Goal: Obtain resource: Download file/media

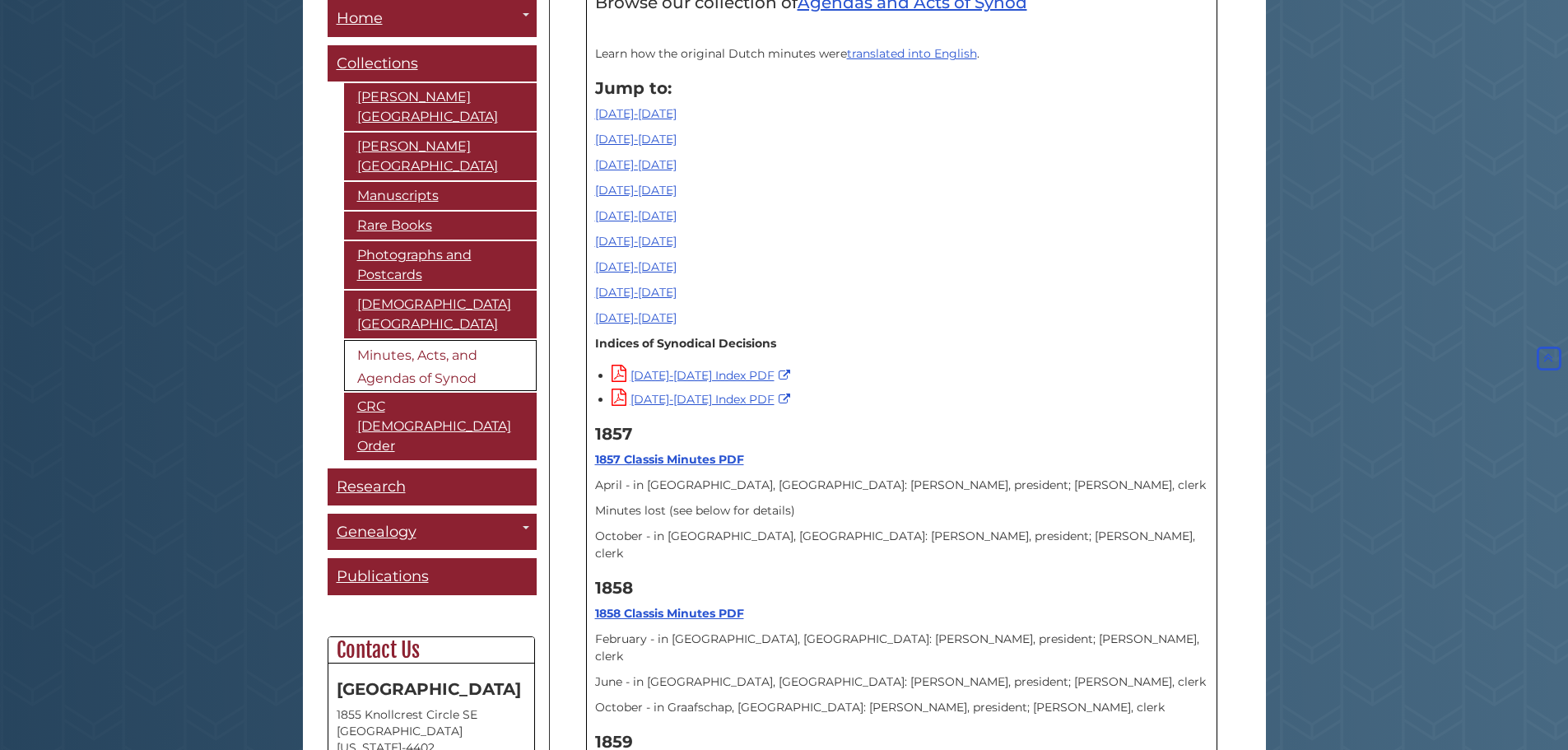
scroll to position [659, 0]
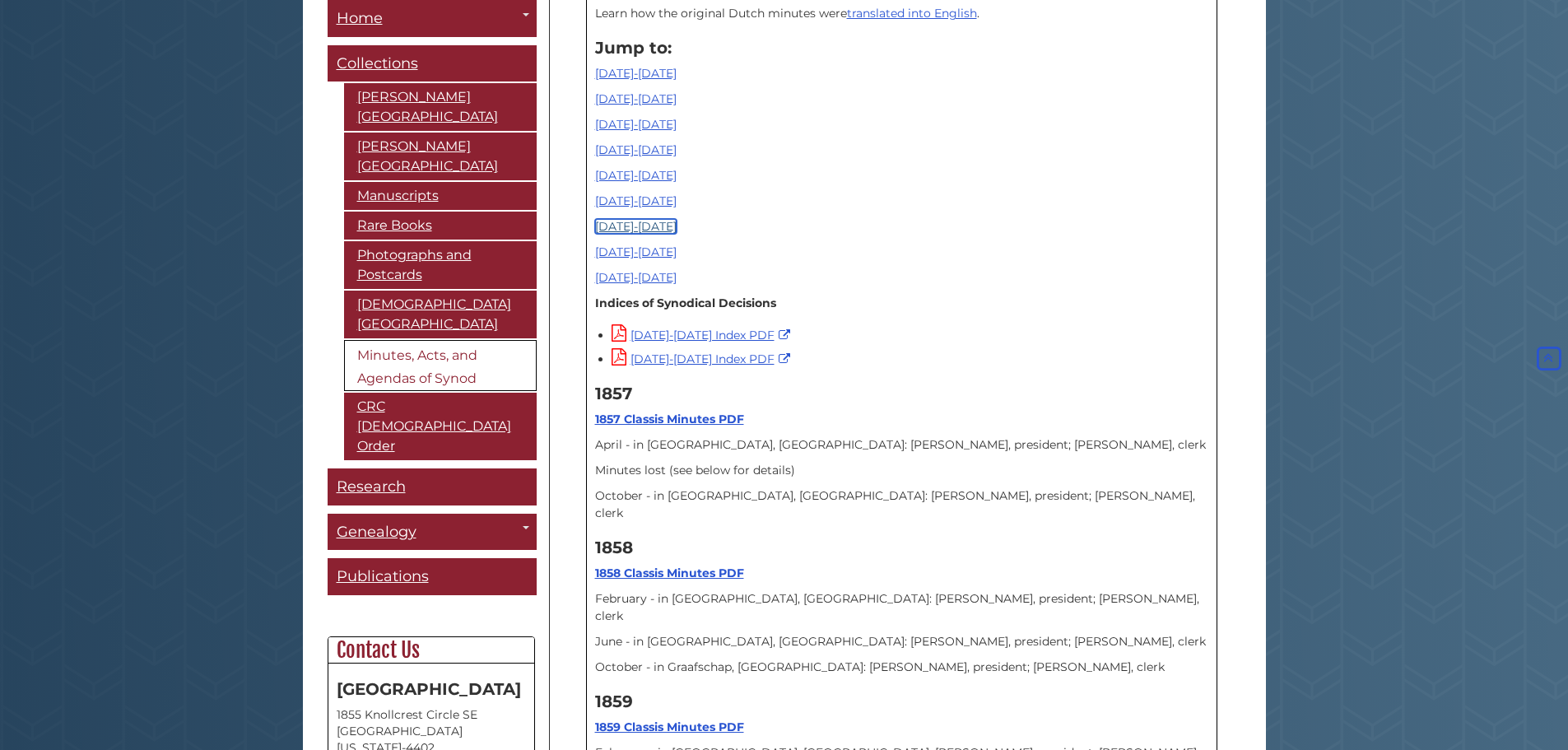
click at [618, 222] on link "[DATE]-[DATE]" at bounding box center [636, 226] width 81 height 15
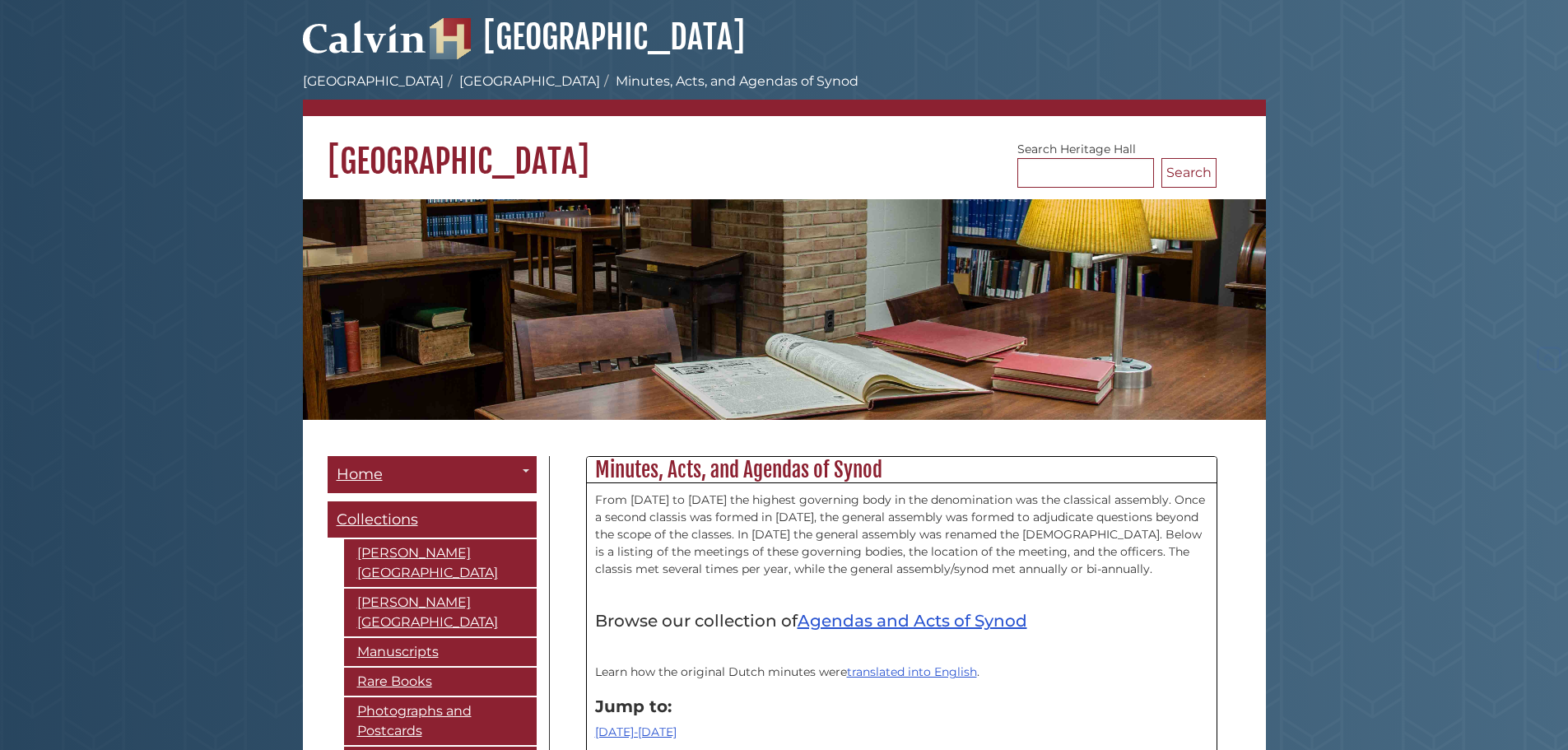
scroll to position [13410, 0]
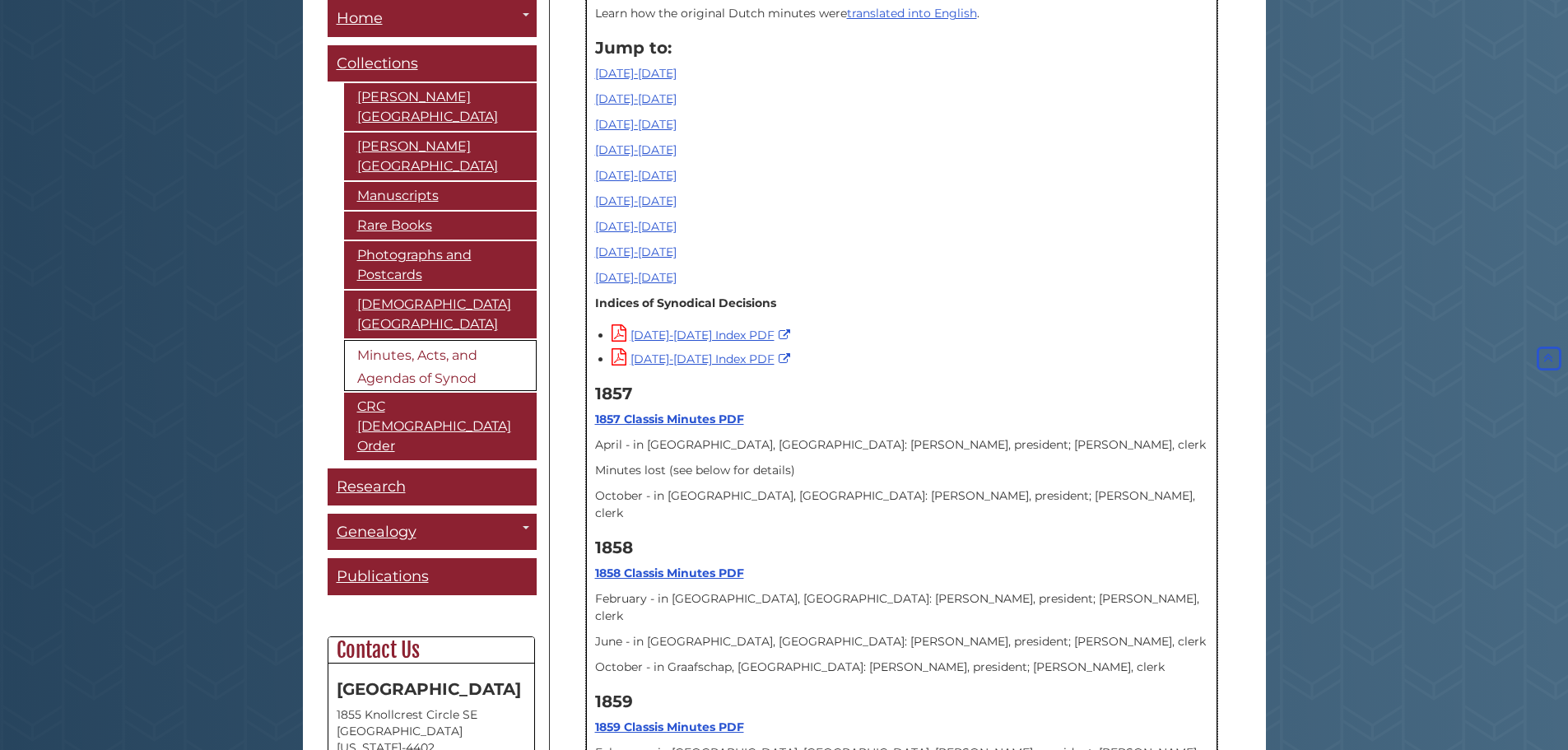
click at [603, 242] on div "Jump to: [DATE]-[DATE] [DATE]-[DATE] [DATE]-[DATE] [DATE]-[DATE] [DATE]-[DATE] …" at bounding box center [902, 163] width 613 height 264
click at [604, 247] on link "[DATE]-[DATE]" at bounding box center [636, 252] width 81 height 15
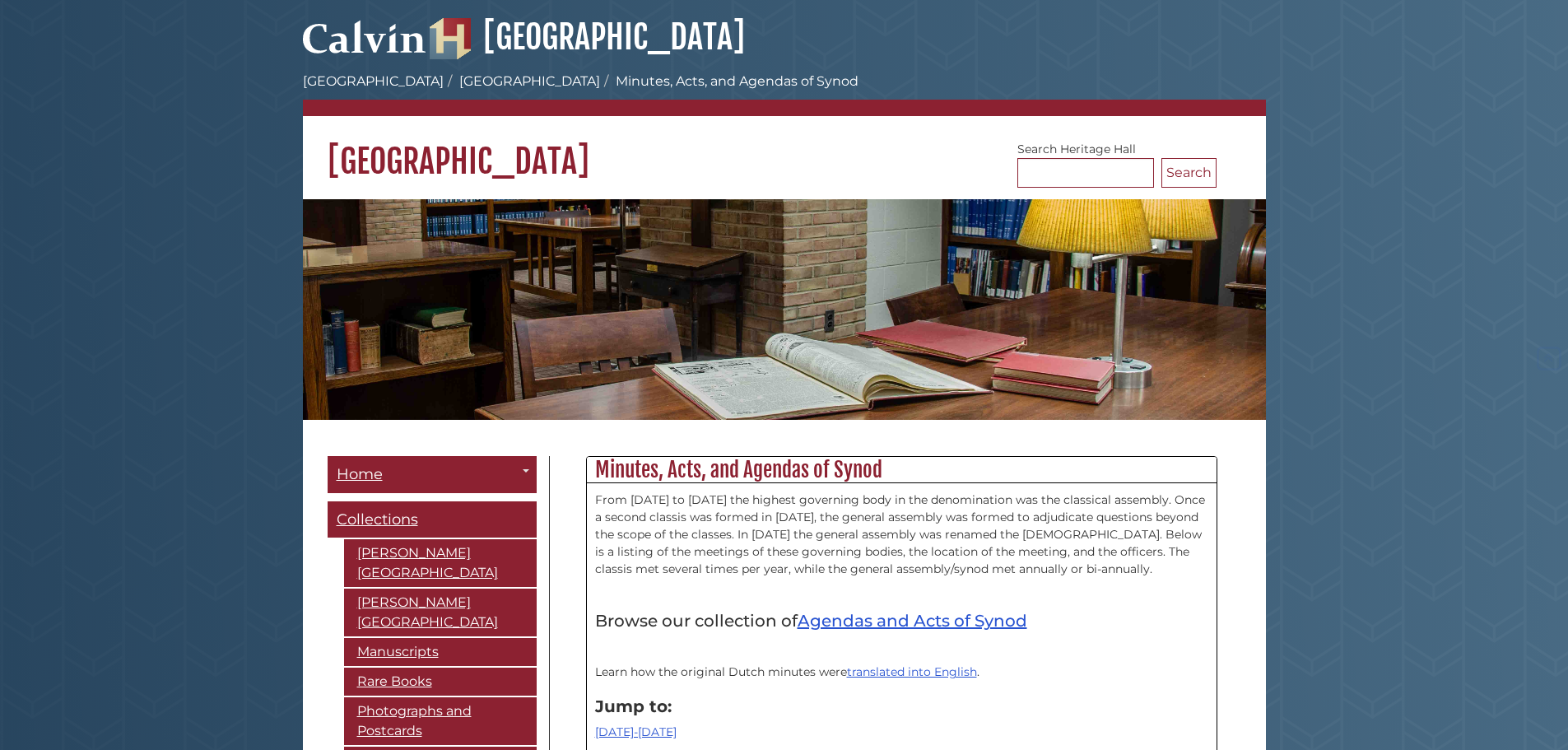
scroll to position [15963, 0]
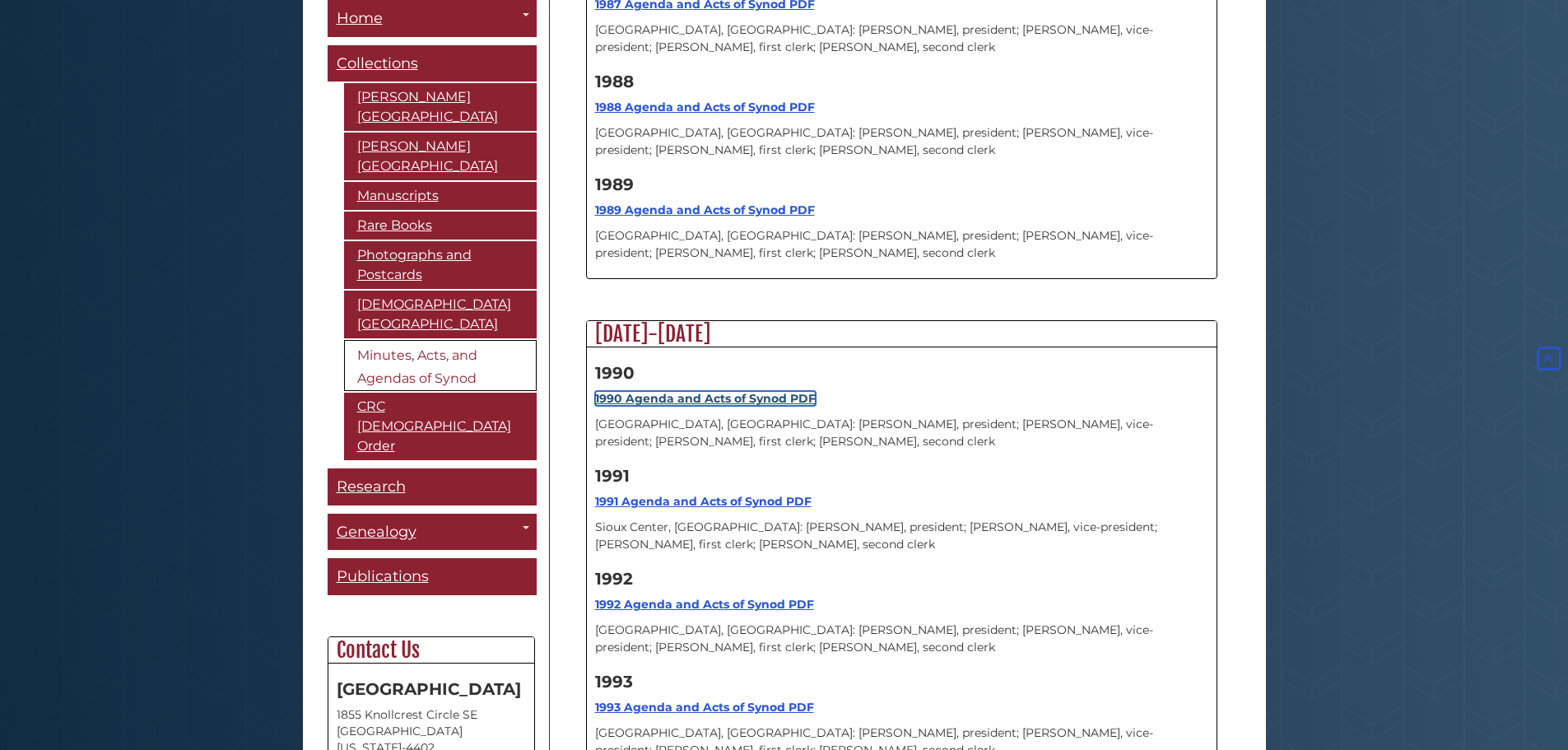
click at [661, 391] on strong "1990 Agenda and Acts of Synod PDF" at bounding box center [705, 398] width 220 height 15
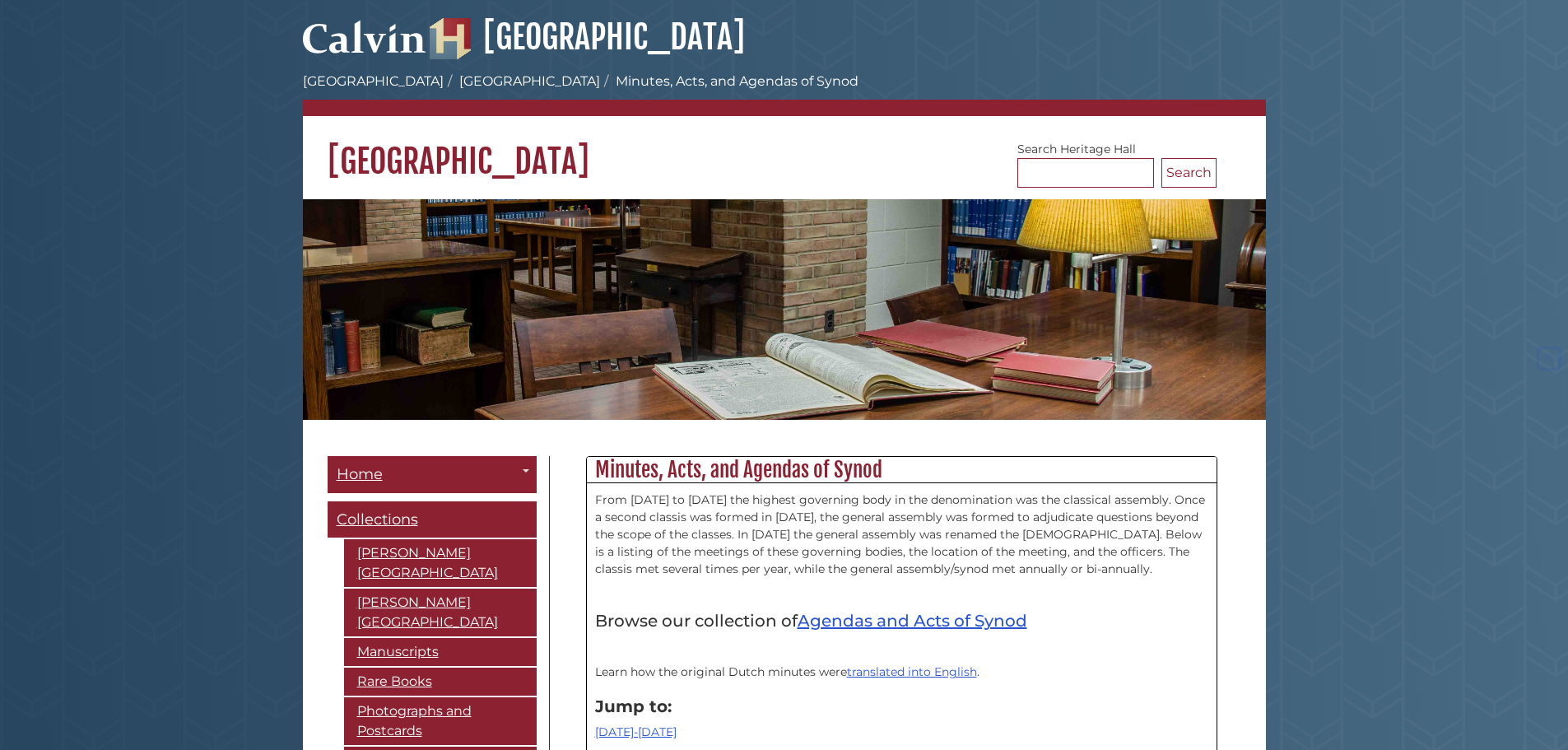
scroll to position [15963, 0]
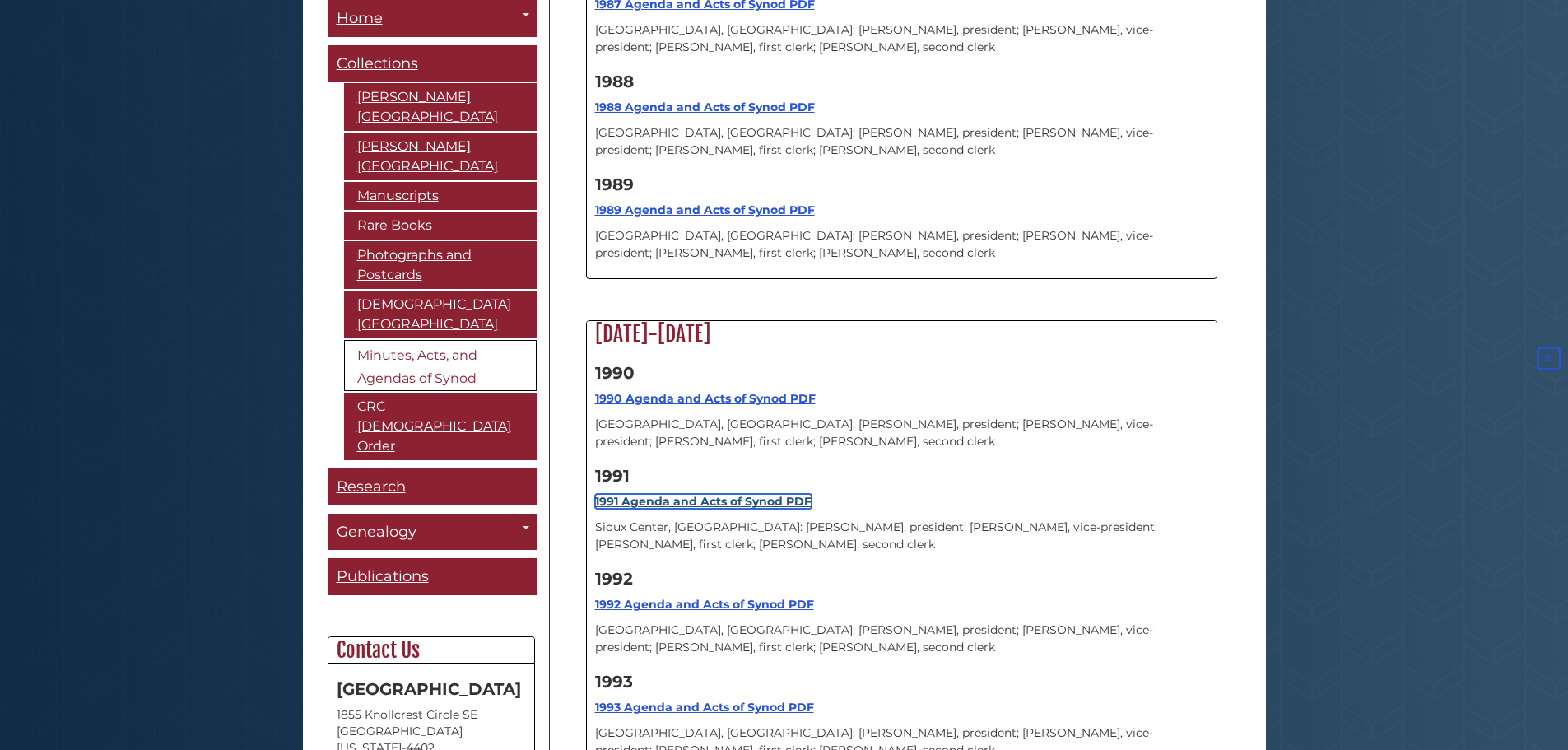
click at [668, 494] on strong "1991 Agenda and Acts of Synod PDF" at bounding box center [703, 501] width 216 height 15
